Goal: Navigation & Orientation: Find specific page/section

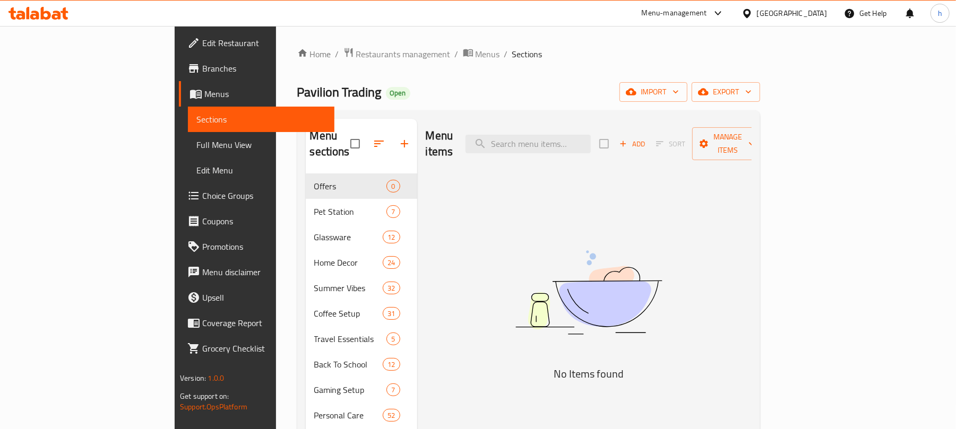
click at [757, 11] on div at bounding box center [748, 13] width 15 height 12
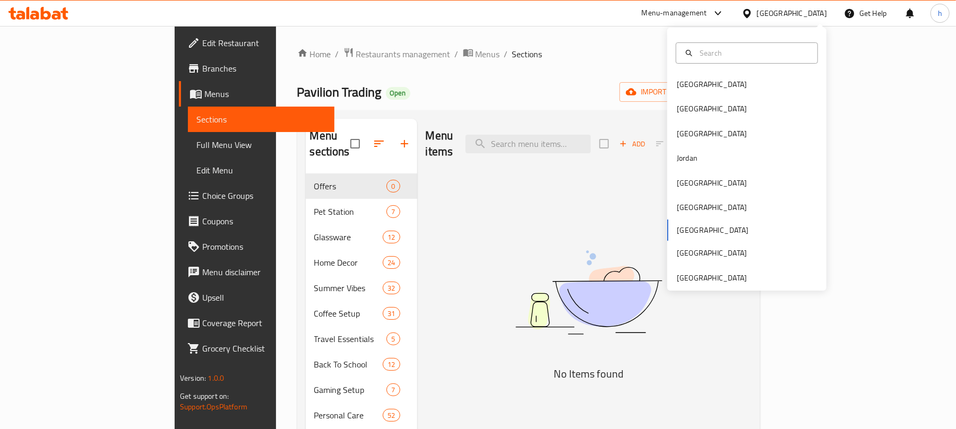
click at [686, 228] on div "Bahrain Egypt Iraq Jordan Kuwait Oman Qatar Saudi Arabia United Arab Emirates" at bounding box center [746, 181] width 159 height 218
click at [679, 230] on div "Bahrain Egypt Iraq Jordan Kuwait Oman Qatar Saudi Arabia United Arab Emirates" at bounding box center [746, 181] width 159 height 218
click at [676, 230] on div "Bahrain Egypt Iraq Jordan Kuwait Oman Qatar Saudi Arabia United Arab Emirates" at bounding box center [746, 181] width 159 height 218
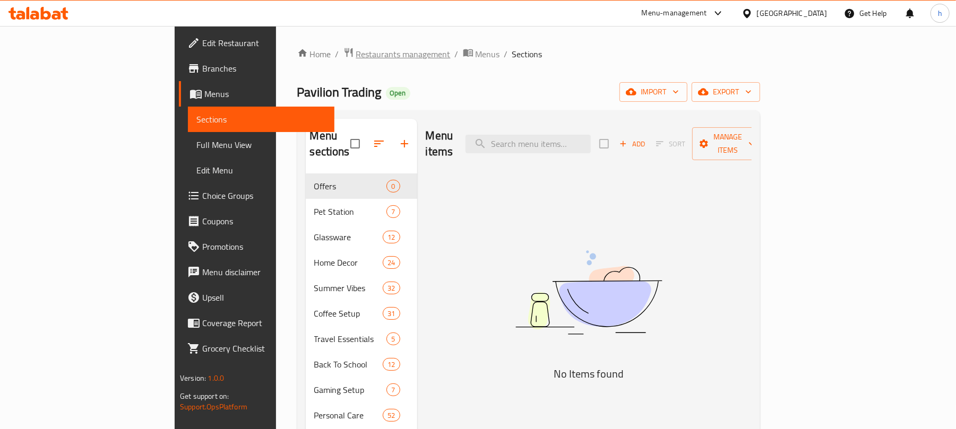
click at [356, 56] on span "Restaurants management" at bounding box center [403, 54] width 94 height 13
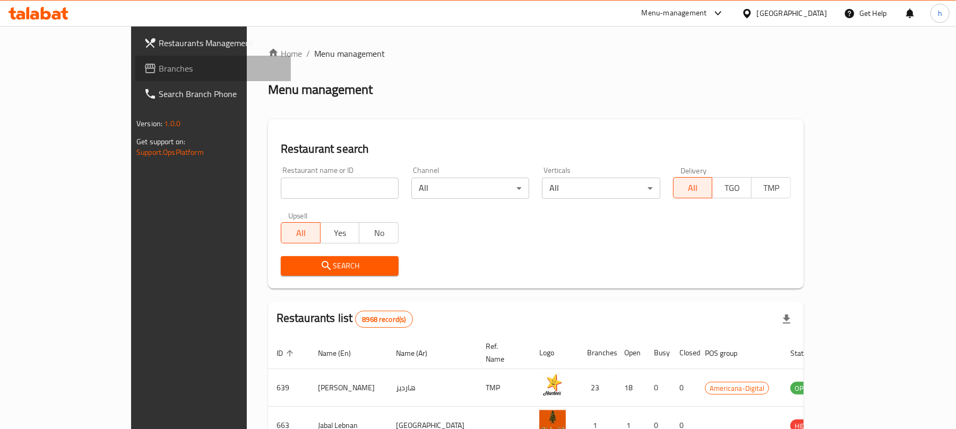
click at [159, 66] on span "Branches" at bounding box center [221, 68] width 124 height 13
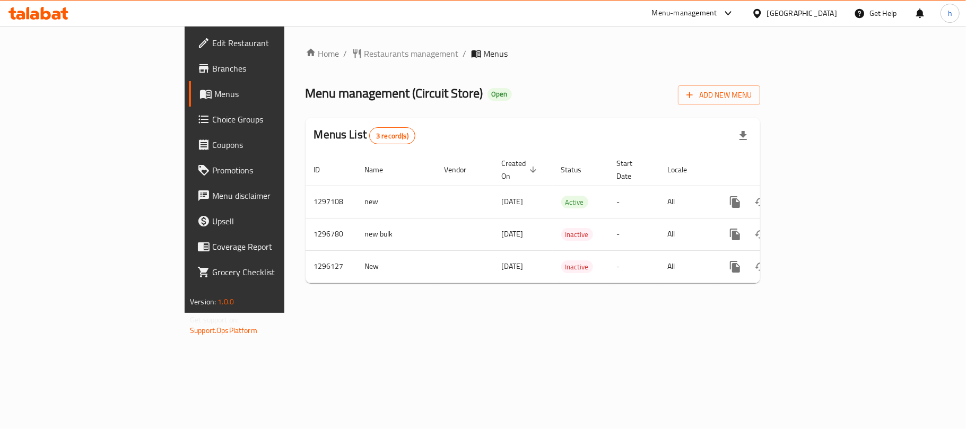
click at [835, 13] on div "[GEOGRAPHIC_DATA]" at bounding box center [802, 13] width 70 height 12
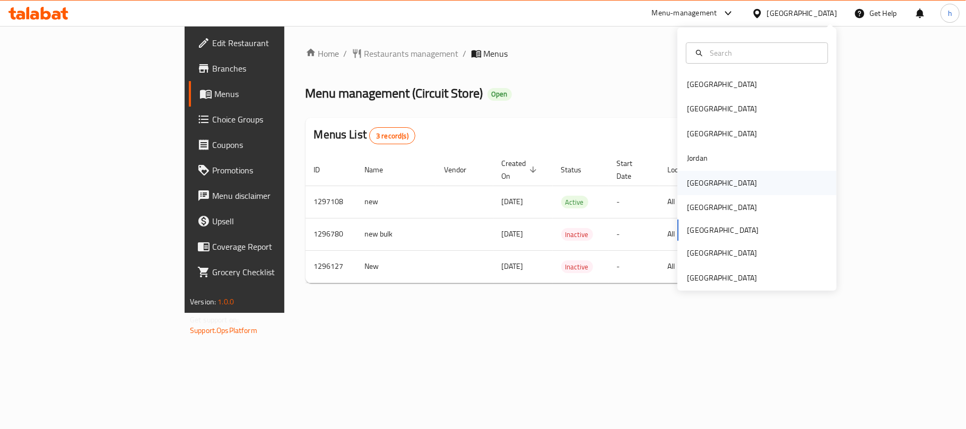
click at [695, 181] on div "[GEOGRAPHIC_DATA]" at bounding box center [722, 183] width 70 height 12
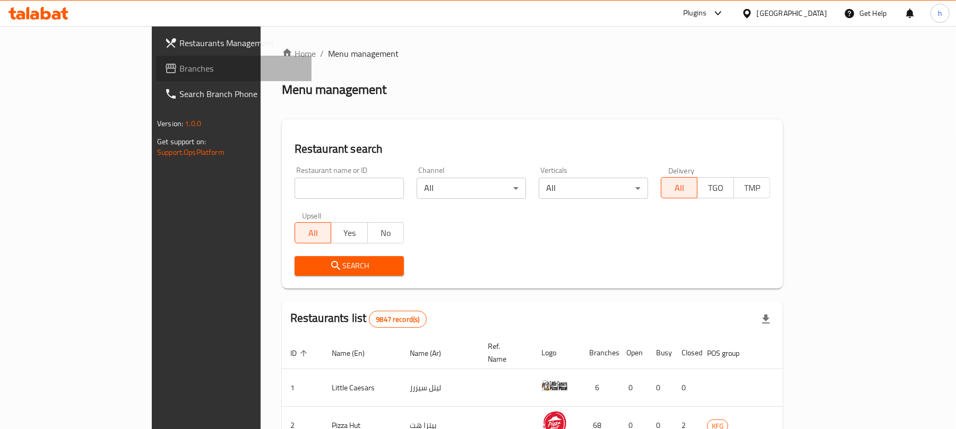
click at [179, 65] on span "Branches" at bounding box center [241, 68] width 124 height 13
